Goal: Navigation & Orientation: Find specific page/section

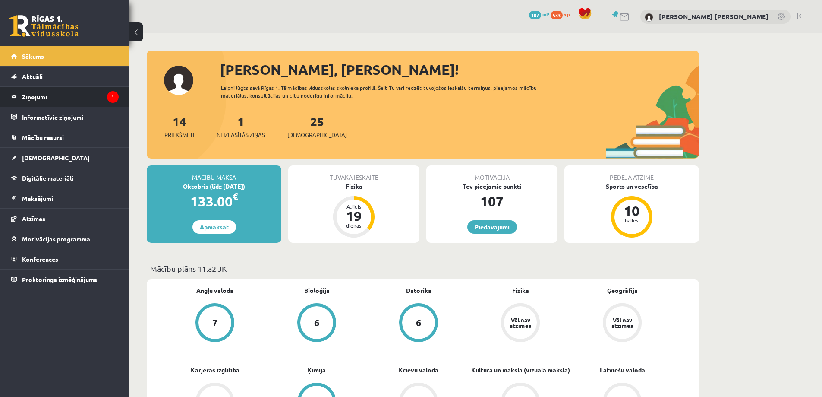
click at [52, 97] on legend "Ziņojumi 1" at bounding box center [70, 97] width 97 height 20
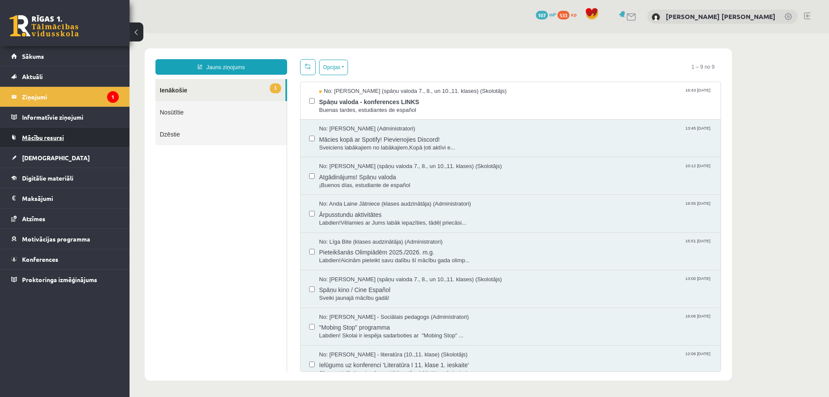
click at [61, 137] on span "Mācību resursi" at bounding box center [43, 137] width 42 height 8
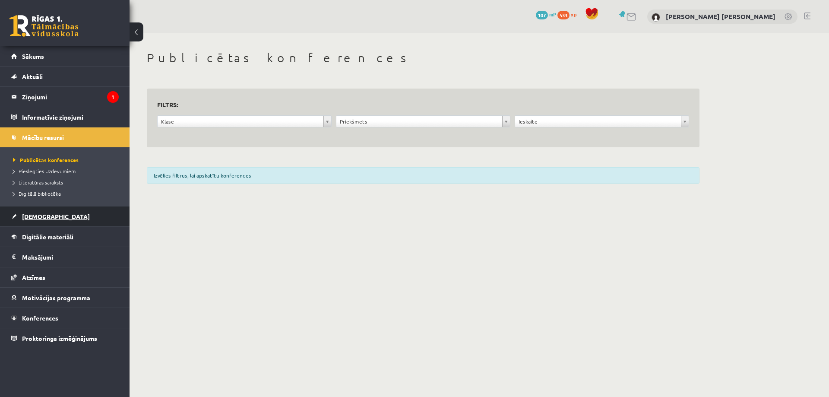
click at [62, 219] on link "[DEMOGRAPHIC_DATA]" at bounding box center [65, 216] width 108 height 20
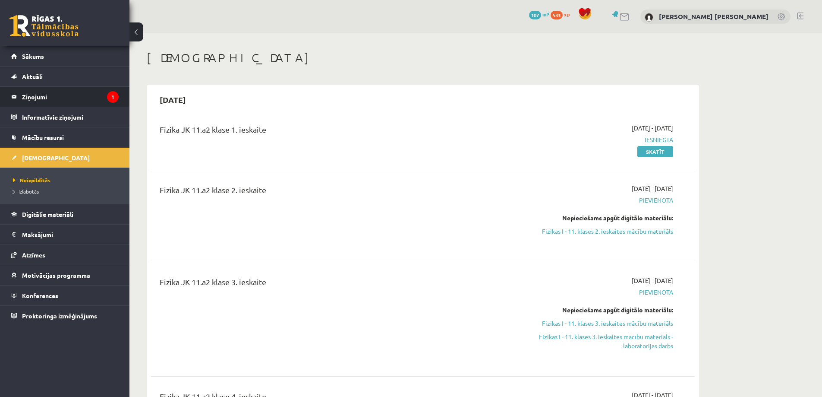
click at [79, 96] on legend "Ziņojumi 1" at bounding box center [70, 97] width 97 height 20
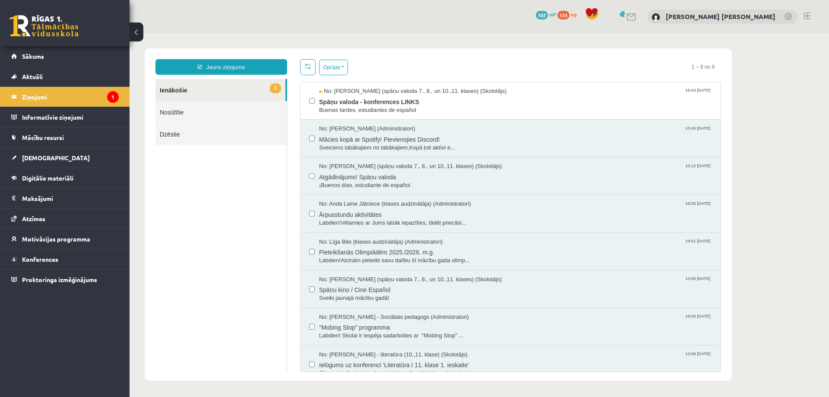
click at [192, 90] on link "1 Ienākošie" at bounding box center [220, 90] width 130 height 22
